Goal: Task Accomplishment & Management: Use online tool/utility

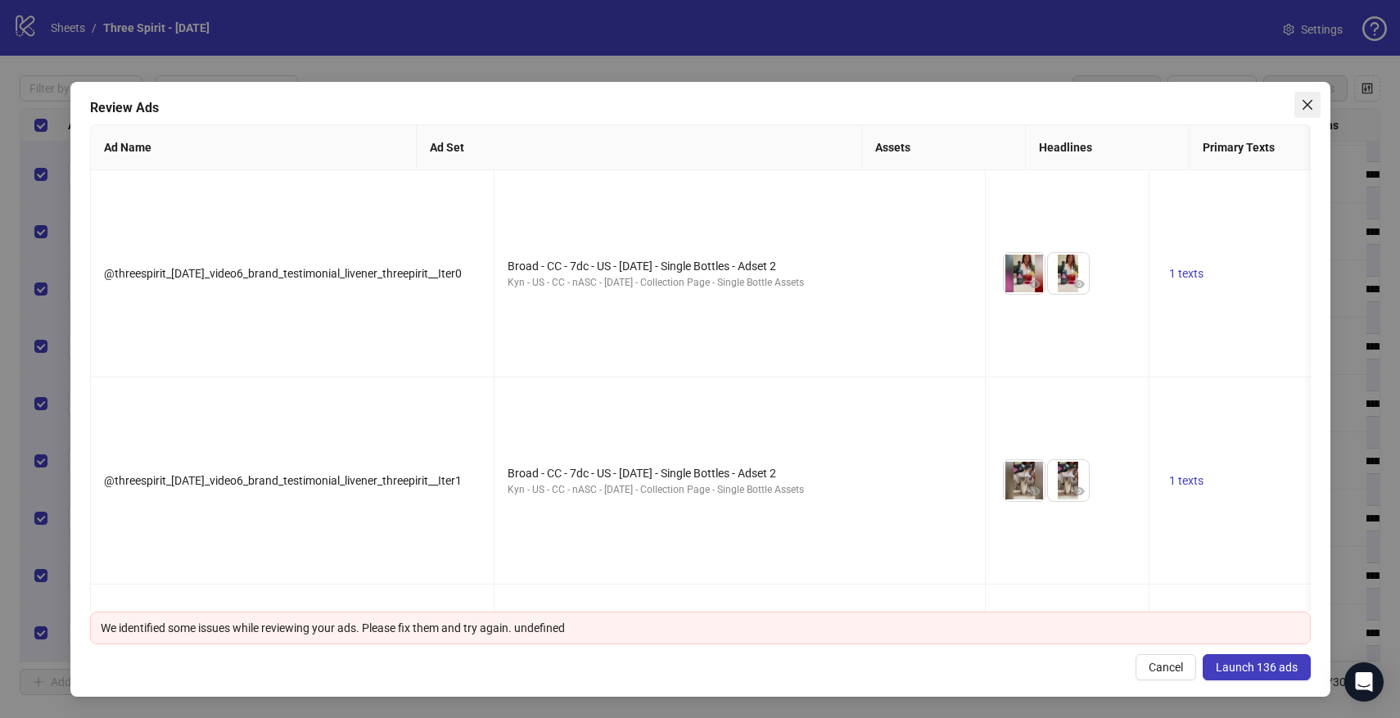
click at [1308, 106] on icon "close" at bounding box center [1306, 105] width 10 height 10
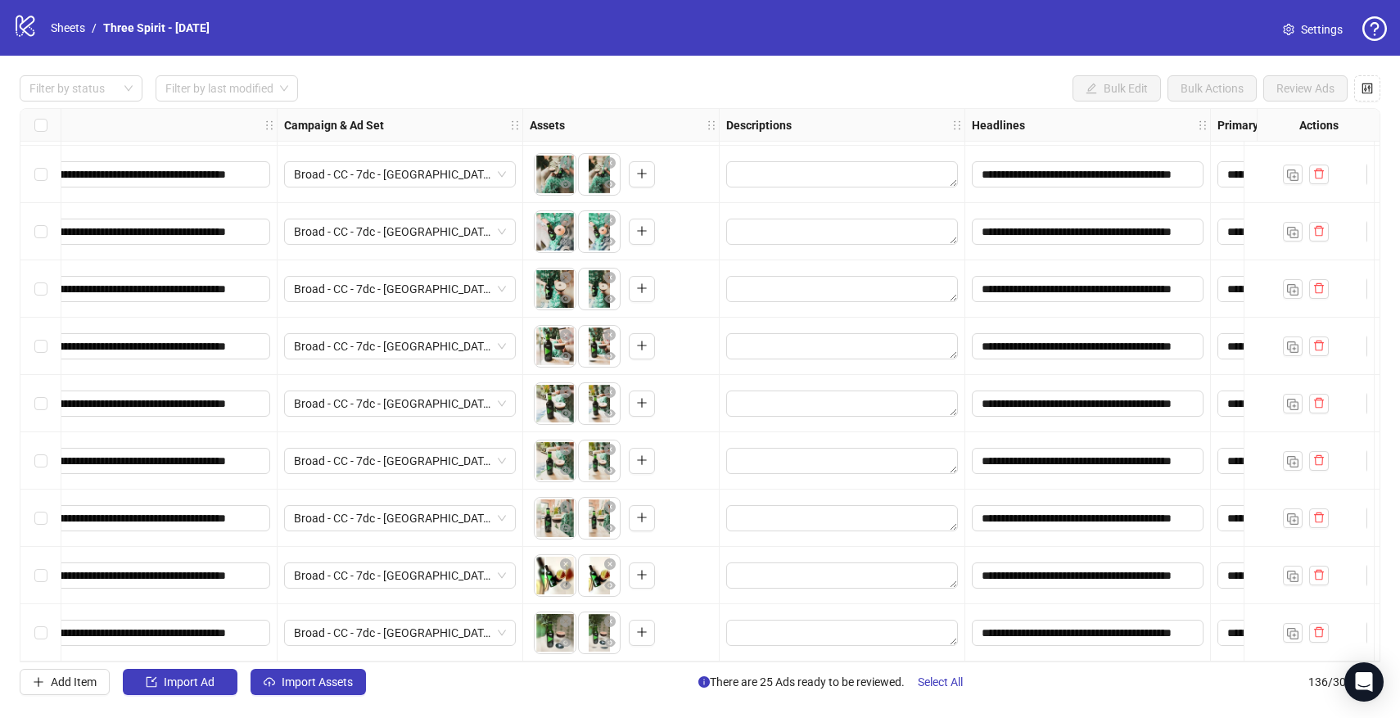
scroll to position [7279, 0]
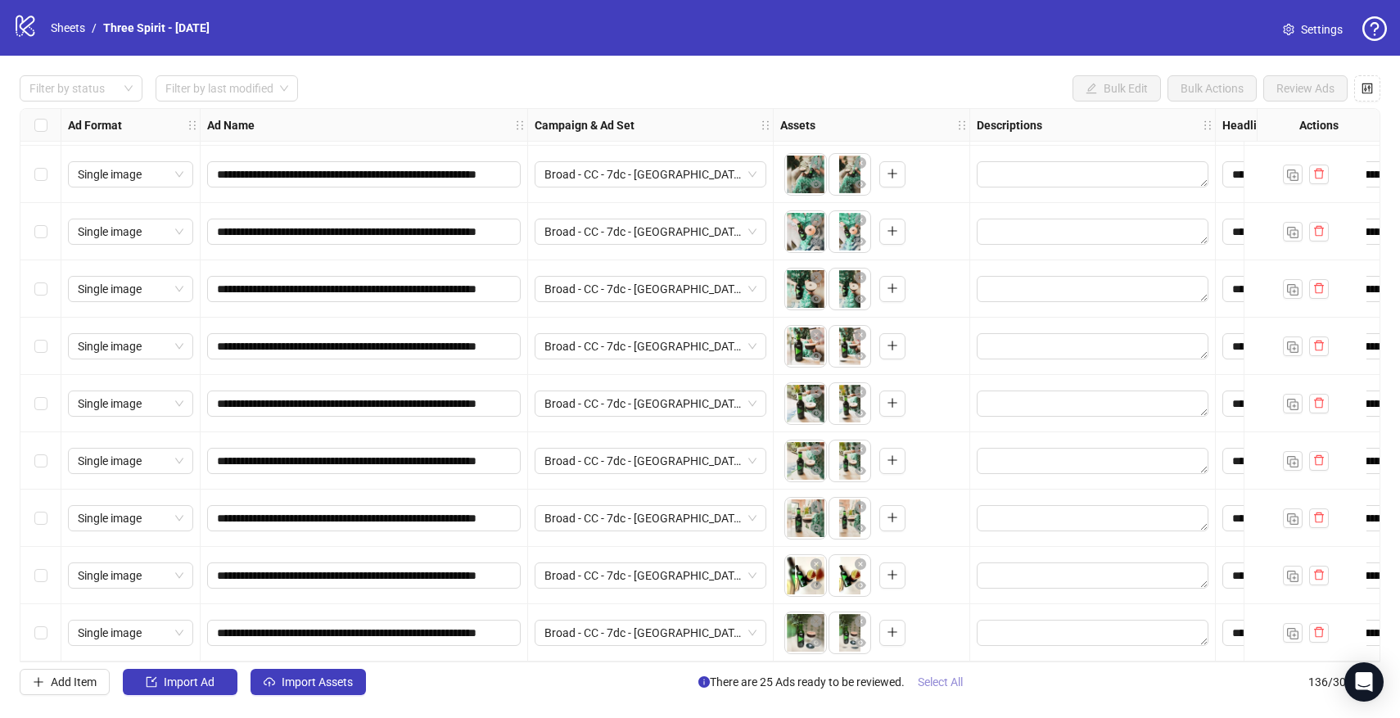
click at [950, 681] on span "Select All" at bounding box center [940, 681] width 45 height 13
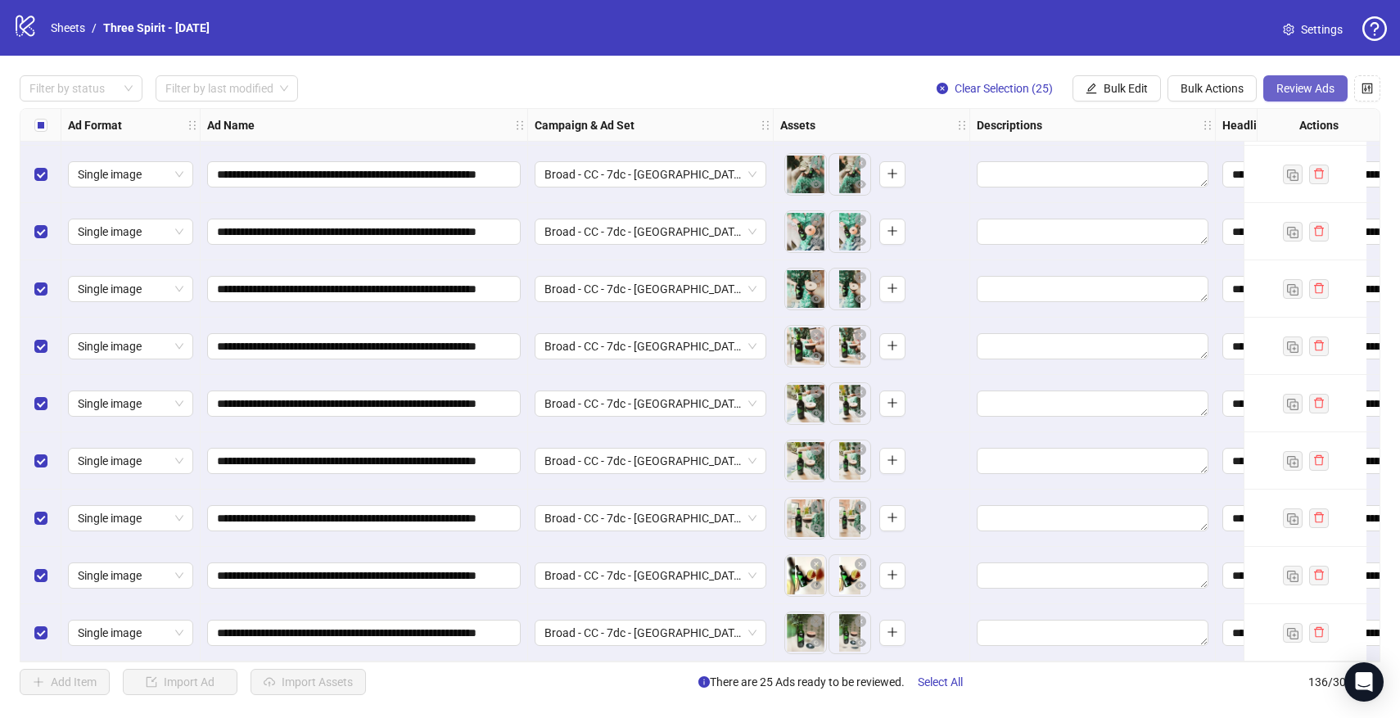
click at [1287, 80] on button "Review Ads" at bounding box center [1305, 88] width 84 height 26
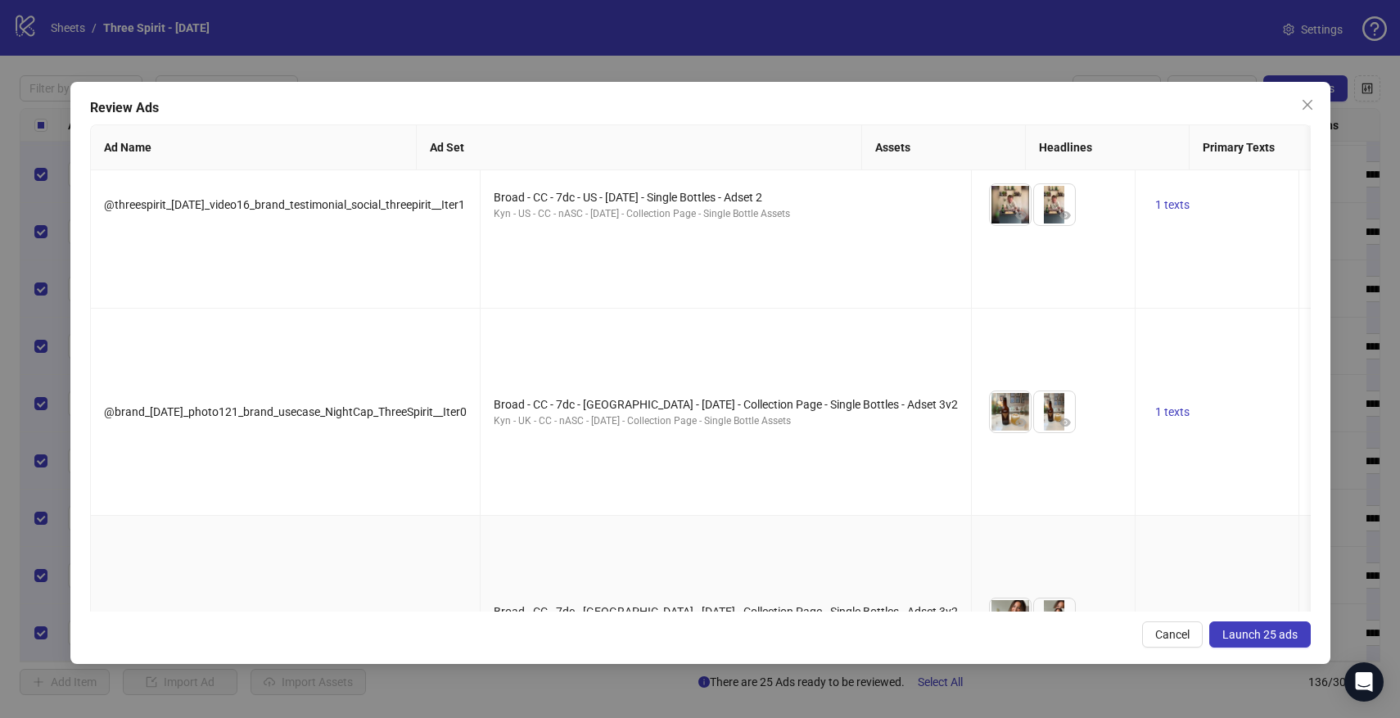
scroll to position [70, 0]
click at [1253, 634] on span "Launch 25 ads" at bounding box center [1259, 634] width 75 height 13
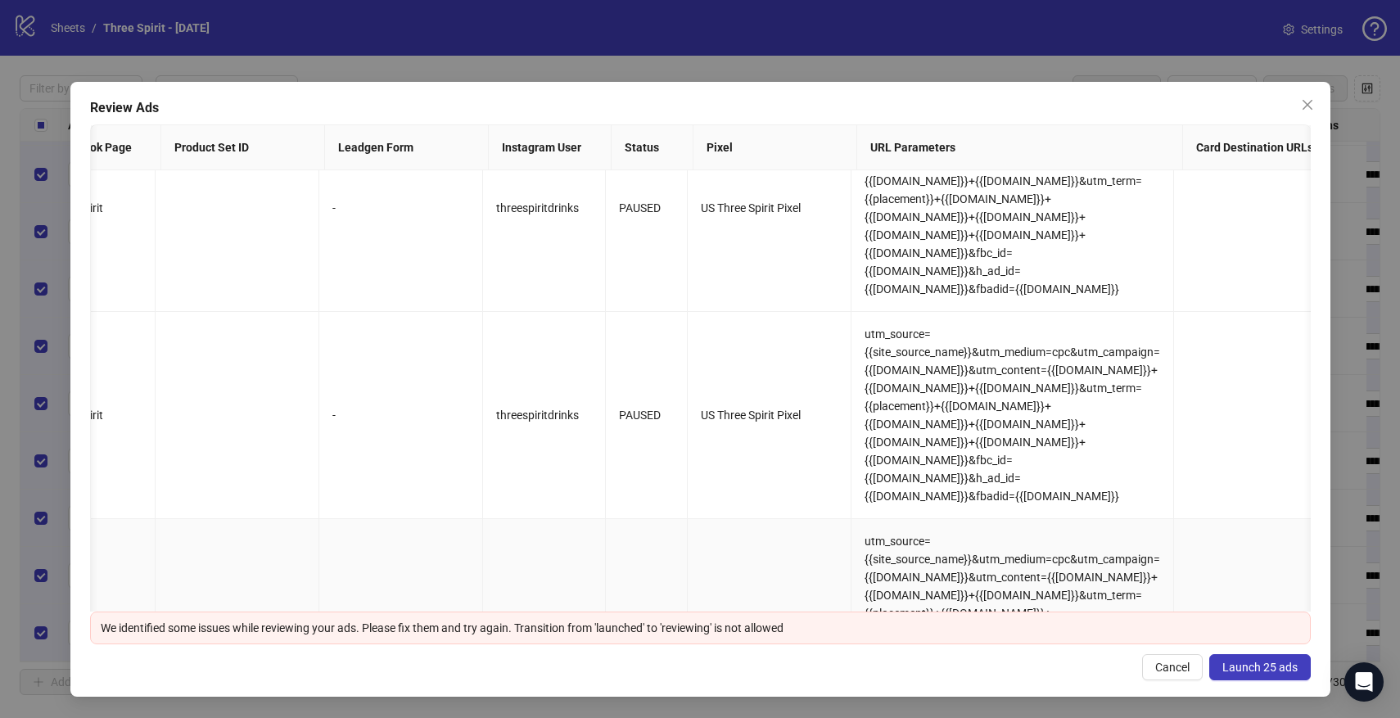
scroll to position [0, 0]
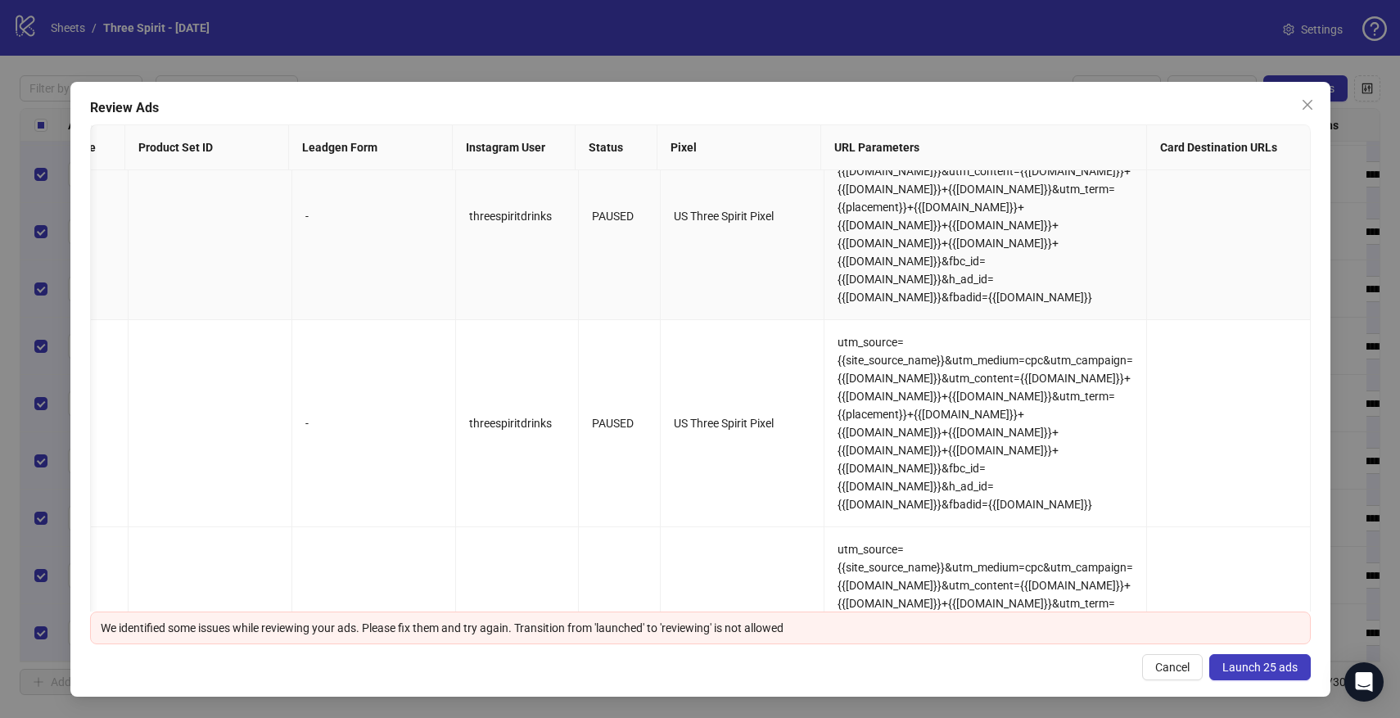
click at [714, 207] on div "US Three Spirit Pixel" at bounding box center [742, 216] width 137 height 18
click at [994, 95] on div "Review Ads Ad Name Ad Set Assets Headlines Primary Texts Descriptions Destinati…" at bounding box center [700, 389] width 1260 height 615
click at [1311, 106] on icon "close" at bounding box center [1307, 104] width 13 height 13
